Goal: Information Seeking & Learning: Learn about a topic

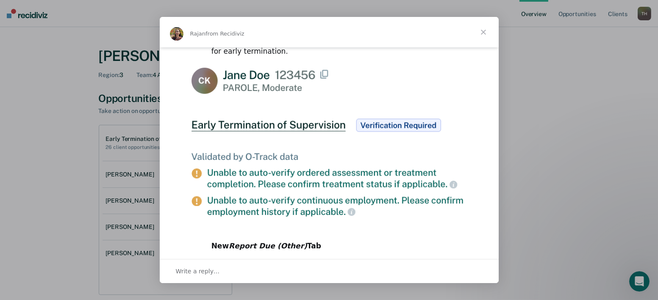
scroll to position [424, 0]
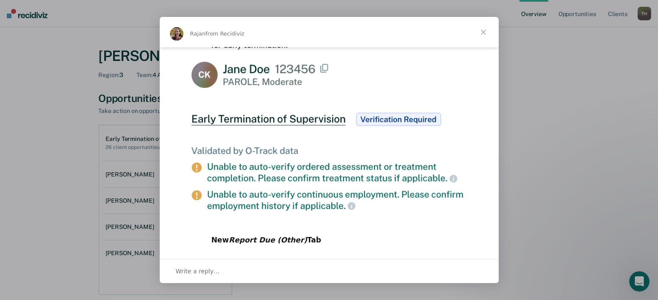
click at [484, 34] on span "Close" at bounding box center [483, 32] width 30 height 30
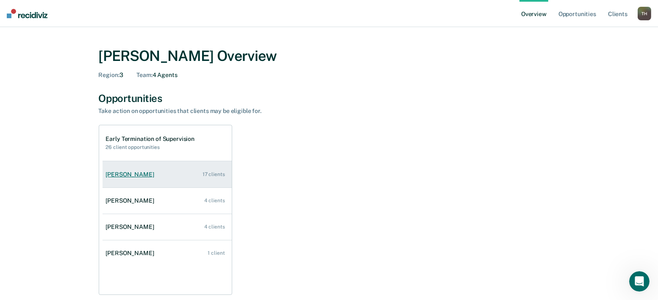
click at [158, 171] on div "[PERSON_NAME]" at bounding box center [132, 174] width 52 height 7
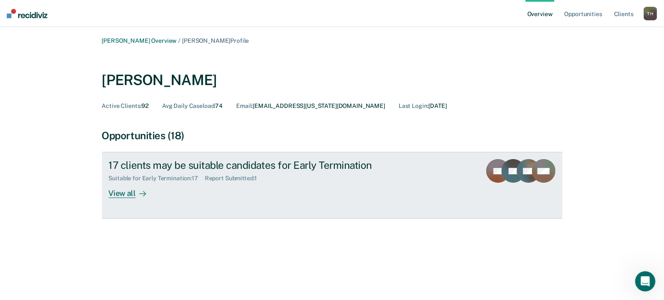
click at [513, 158] on icon at bounding box center [523, 172] width 20 height 29
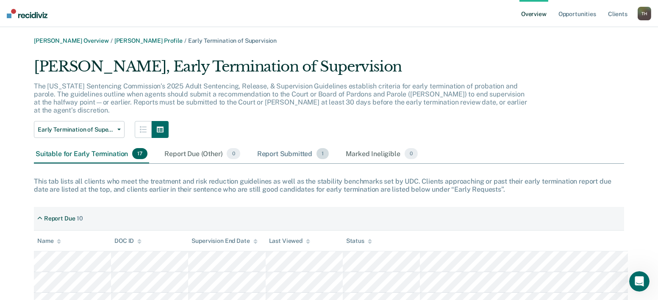
click at [255, 145] on div "Report Submitted 1" at bounding box center [292, 154] width 75 height 19
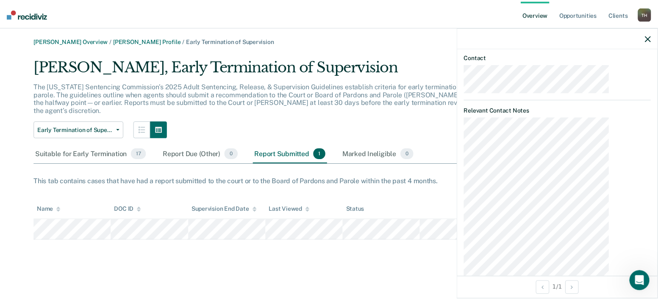
scroll to position [372, 0]
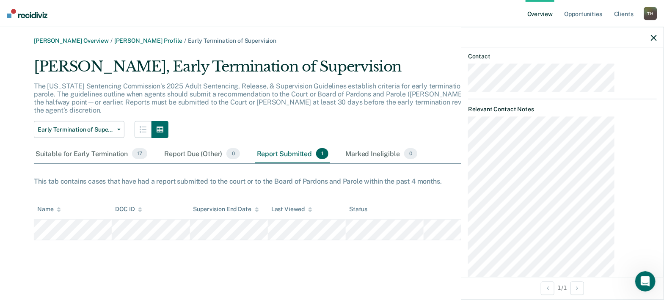
click at [408, 261] on div "[PERSON_NAME] Overview / [PERSON_NAME] Profile / Early Termination of Supervisi…" at bounding box center [332, 155] width 644 height 236
click at [422, 177] on div "This tab contains cases that have had a report submitted to the court or to the…" at bounding box center [332, 181] width 597 height 8
click at [654, 35] on icon "button" at bounding box center [654, 38] width 6 height 6
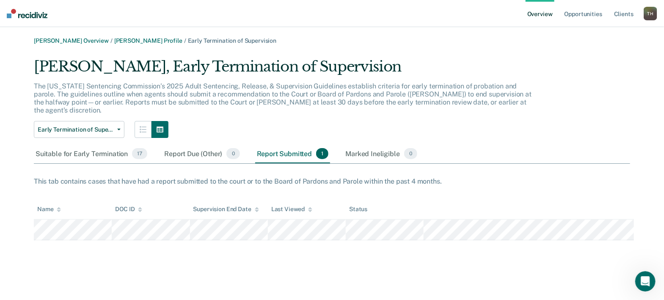
click at [555, 12] on link "Overview" at bounding box center [540, 13] width 29 height 27
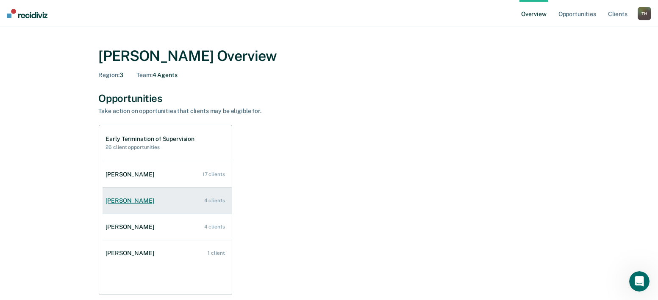
click at [158, 197] on div "[PERSON_NAME]" at bounding box center [132, 200] width 52 height 7
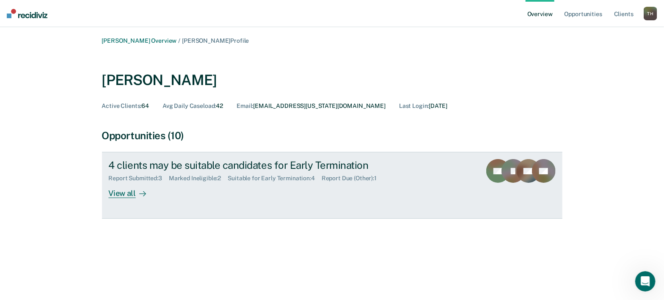
click at [502, 159] on rect at bounding box center [514, 171] width 24 height 24
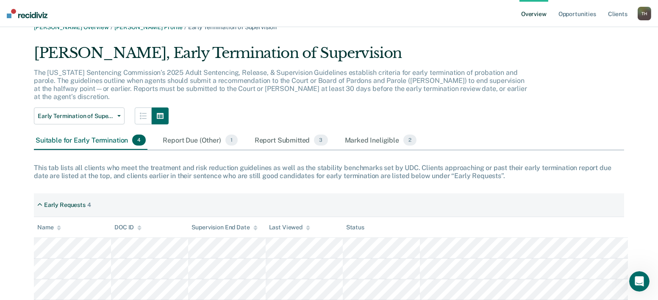
scroll to position [14, 0]
click at [161, 131] on div "Report Due (Other) 1" at bounding box center [200, 140] width 78 height 19
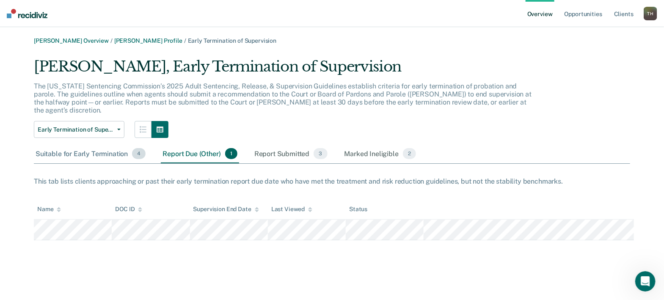
click at [132, 148] on span "4" at bounding box center [139, 153] width 14 height 11
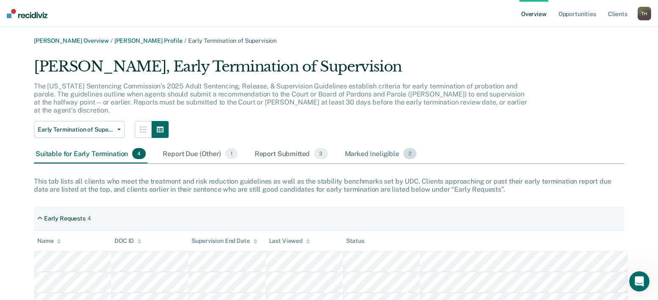
click at [343, 145] on div "Marked Ineligible 2" at bounding box center [380, 154] width 75 height 19
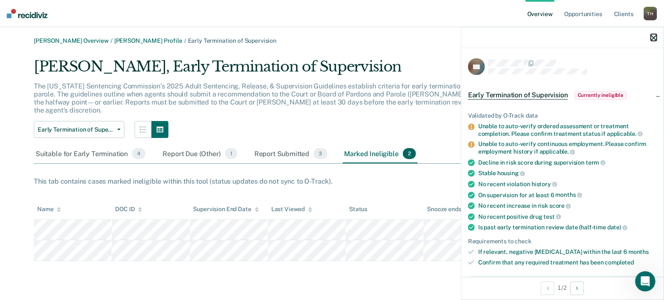
click at [656, 35] on icon "button" at bounding box center [654, 38] width 6 height 6
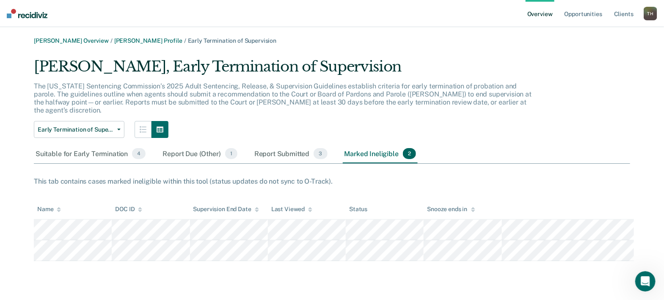
click at [252, 42] on div "[PERSON_NAME] Overview / [PERSON_NAME] Profile / Early Termination of Supervisi…" at bounding box center [332, 149] width 644 height 224
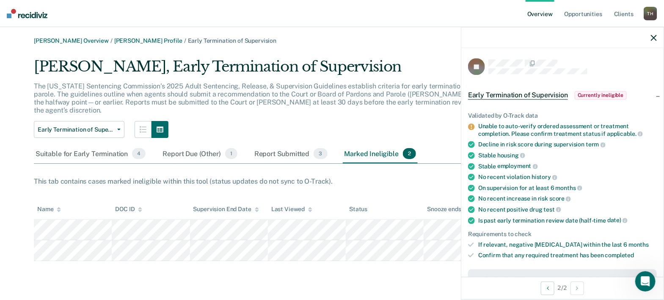
click at [440, 206] on div "Snooze ends in" at bounding box center [451, 209] width 48 height 7
click at [472, 246] on div "[PERSON_NAME] Overview / [PERSON_NAME] Profile / Early Termination of Supervisi…" at bounding box center [332, 155] width 644 height 236
click at [471, 207] on icon at bounding box center [473, 210] width 4 height 6
click at [613, 91] on span "Currently ineligible" at bounding box center [601, 95] width 52 height 8
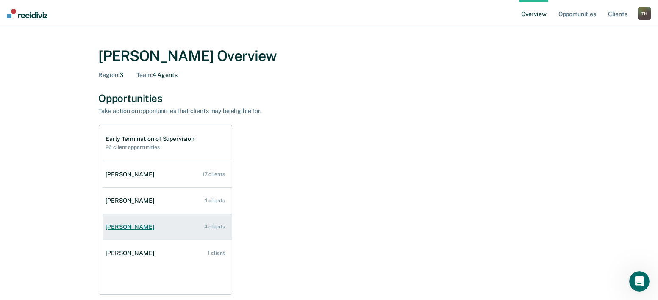
click at [158, 224] on div "[PERSON_NAME]" at bounding box center [132, 227] width 52 height 7
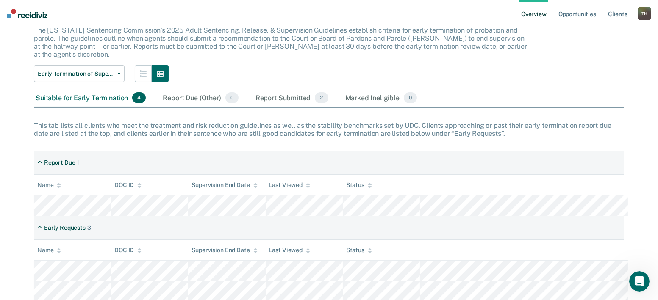
scroll to position [58, 0]
